Goal: Task Accomplishment & Management: Manage account settings

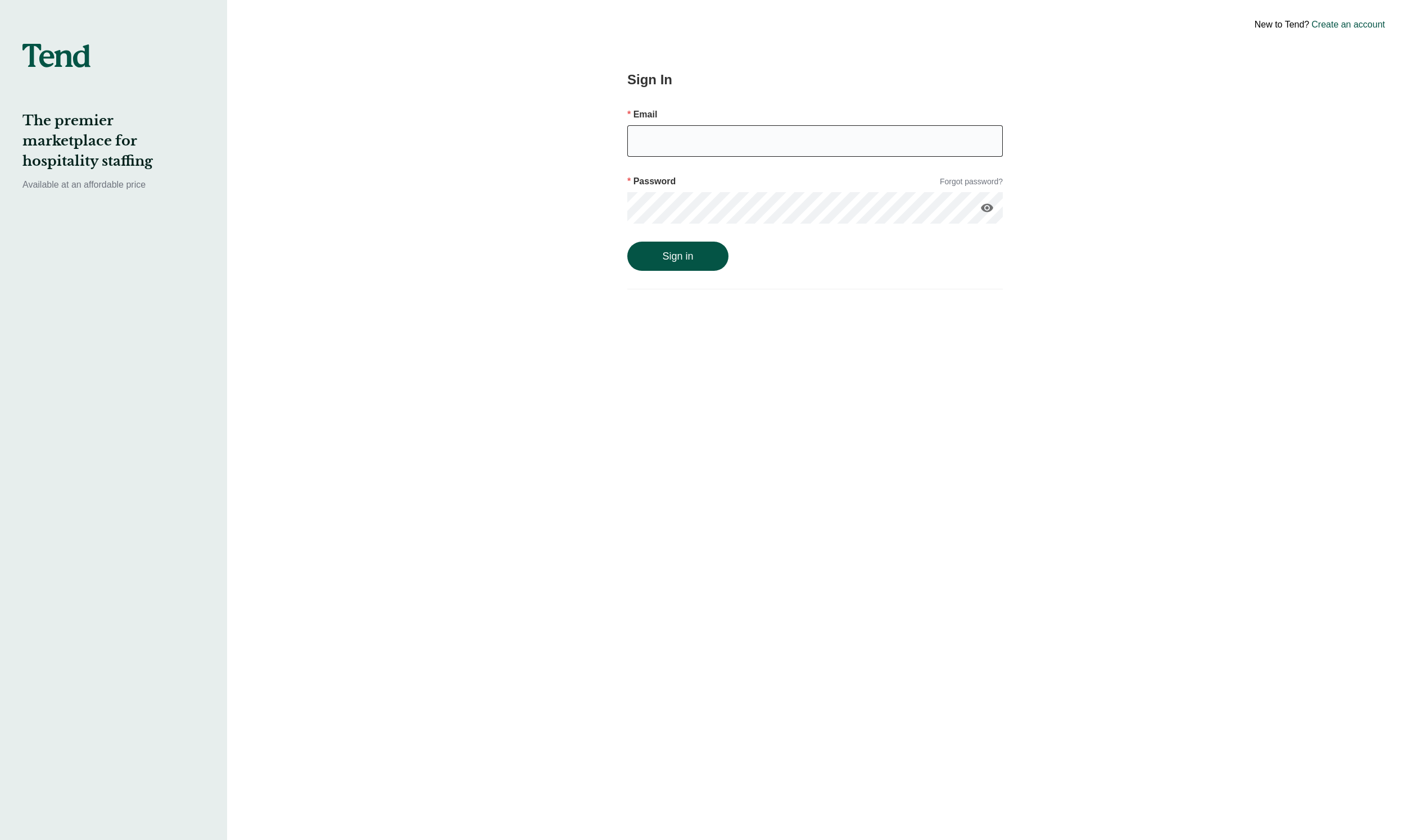
click at [659, 133] on input "email" at bounding box center [815, 141] width 376 height 31
type input "[PERSON_NAME][EMAIL_ADDRESS][PERSON_NAME][DOMAIN_NAME]"
click at [627, 241] on button "Sign in" at bounding box center [678, 256] width 101 height 29
click at [627, 254] on button "Sign in" at bounding box center [678, 268] width 101 height 29
click at [990, 209] on icon "visibility" at bounding box center [986, 208] width 13 height 13
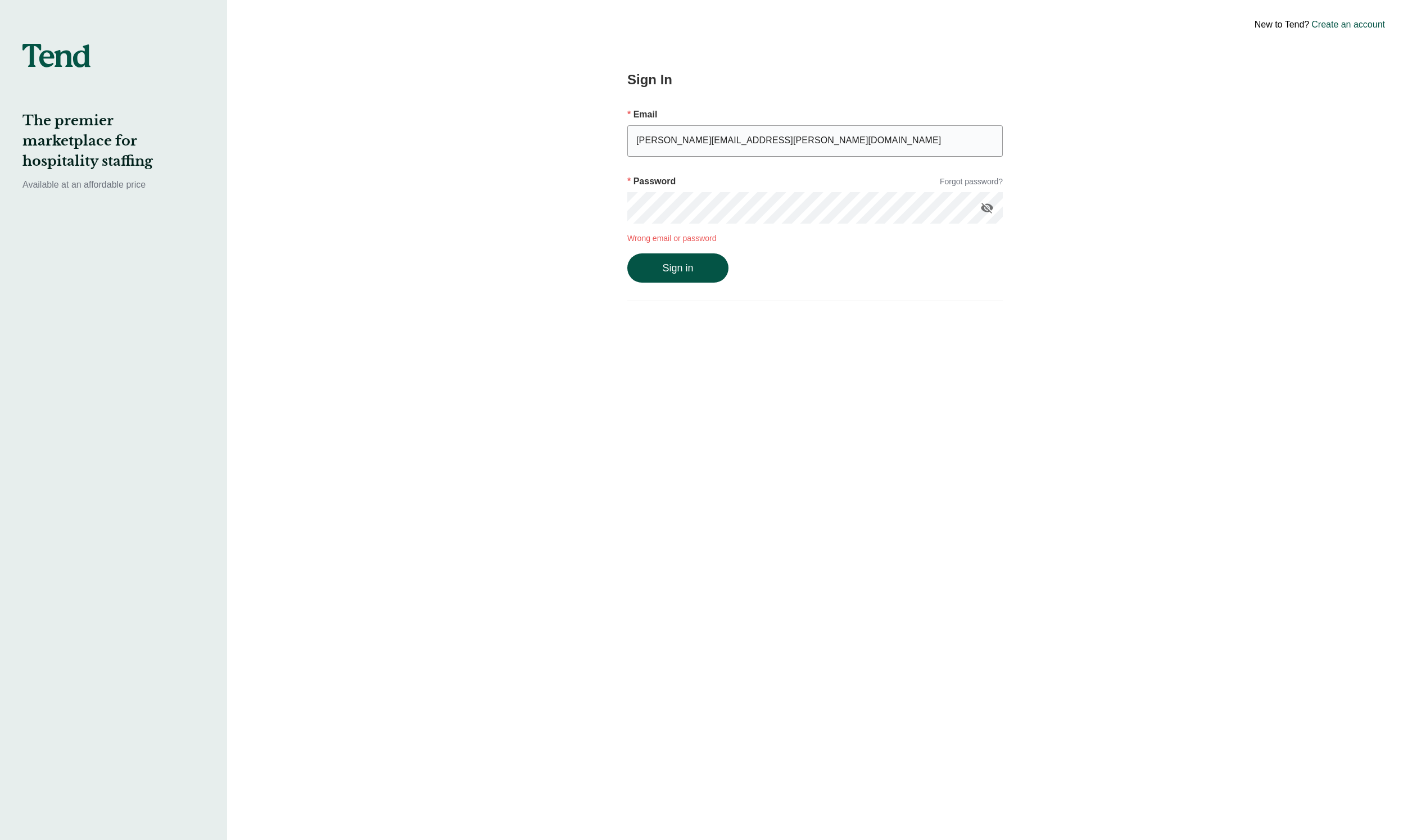
click at [627, 254] on button "Sign in" at bounding box center [678, 268] width 101 height 29
